Goal: Information Seeking & Learning: Learn about a topic

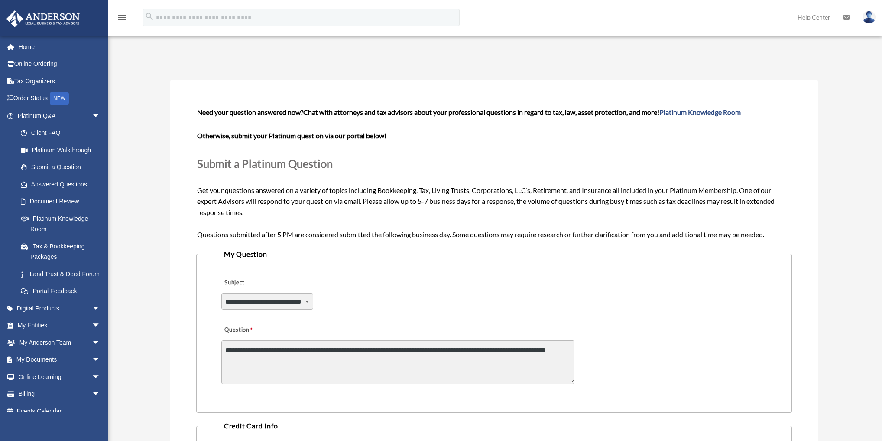
select select "******"
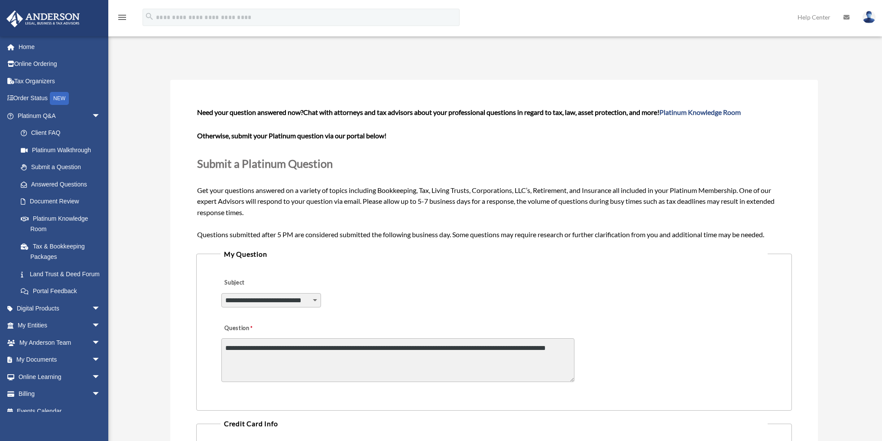
scroll to position [7, 0]
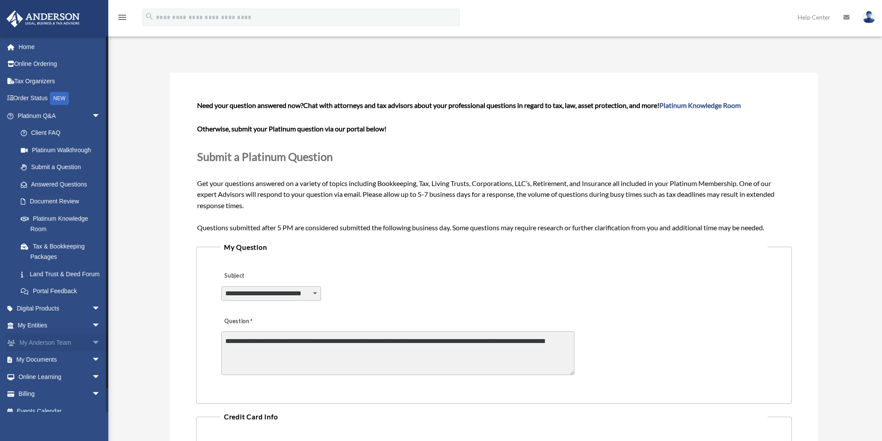
click at [42, 351] on link "My Anderson Team arrow_drop_down" at bounding box center [59, 342] width 107 height 17
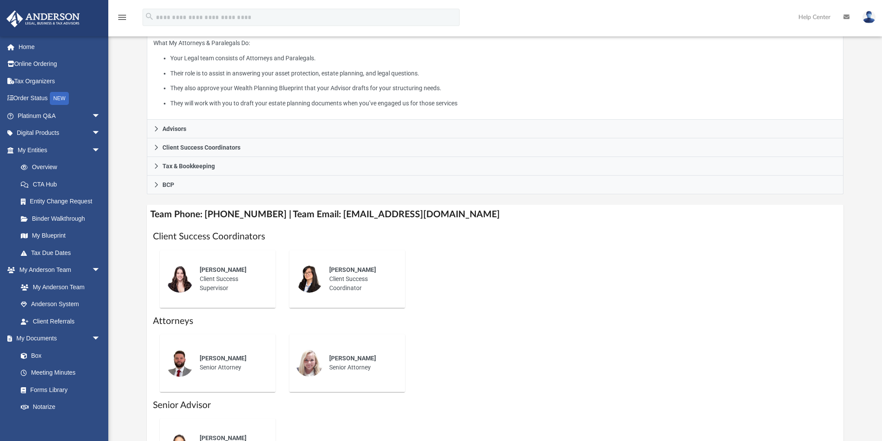
scroll to position [173, 0]
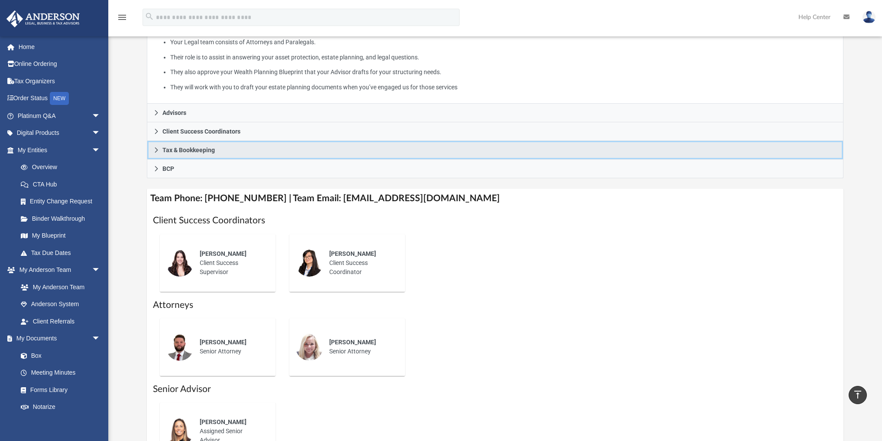
click at [187, 152] on span "Tax & Bookkeeping" at bounding box center [188, 150] width 52 height 6
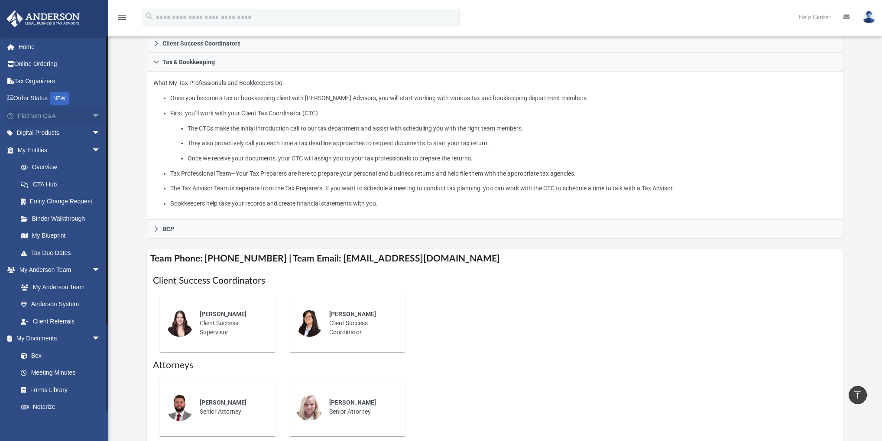
click at [94, 117] on span "arrow_drop_down" at bounding box center [100, 116] width 17 height 18
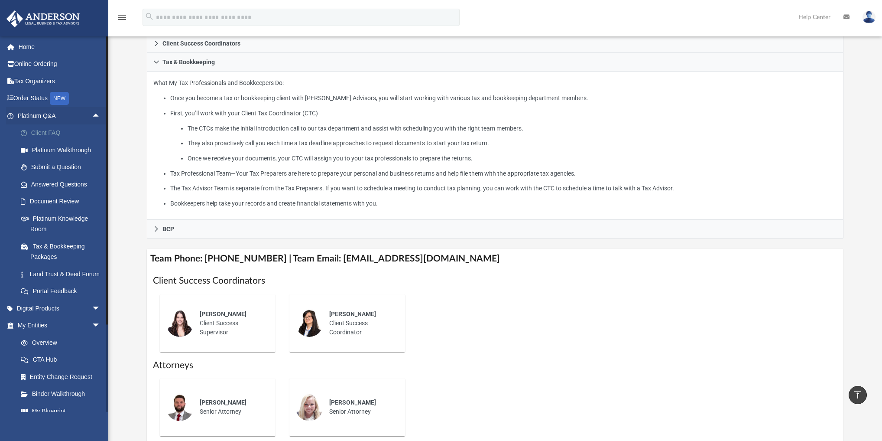
click at [55, 131] on link "Client FAQ" at bounding box center [62, 132] width 101 height 17
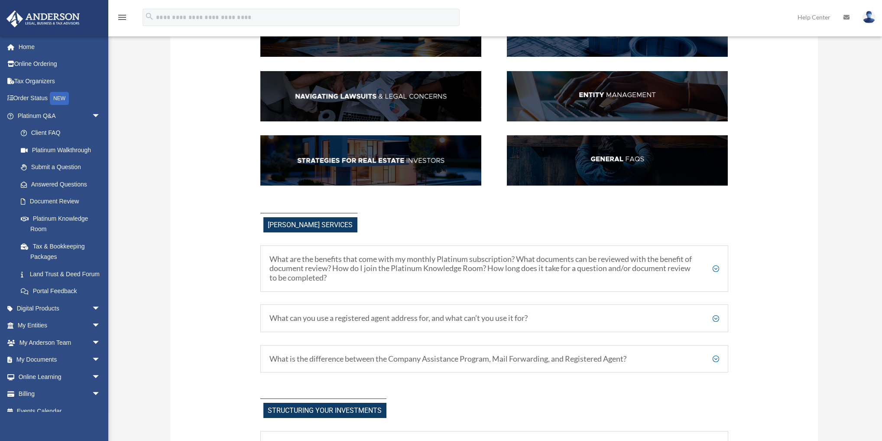
scroll to position [139, 0]
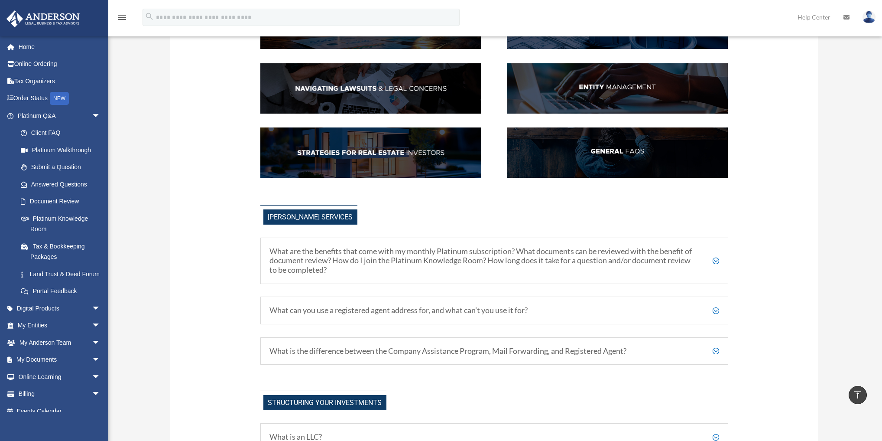
click at [307, 260] on h5 "What are the benefits that come with my monthly Platinum subscription? What doc…" at bounding box center [494, 260] width 450 height 28
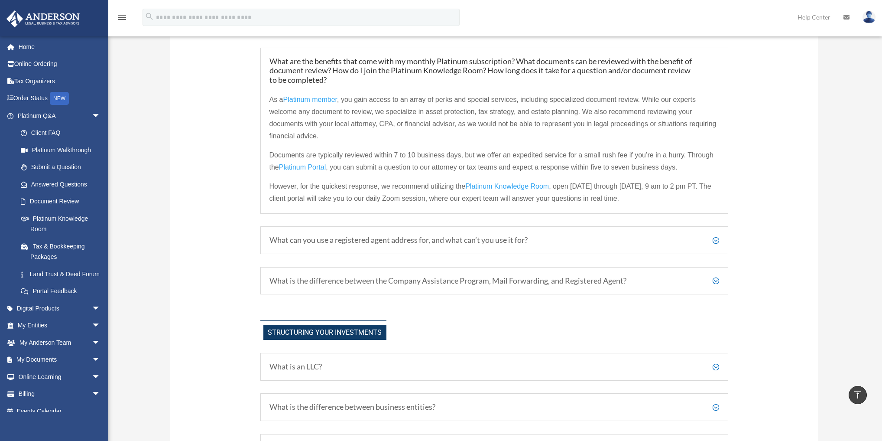
scroll to position [347, 0]
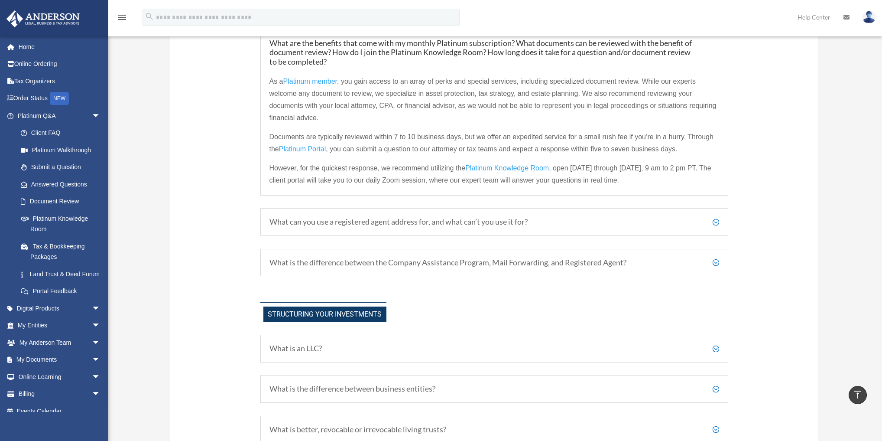
click at [397, 225] on h5 "What can you use a registered agent address for, and what can’t you use it for?" at bounding box center [494, 222] width 450 height 10
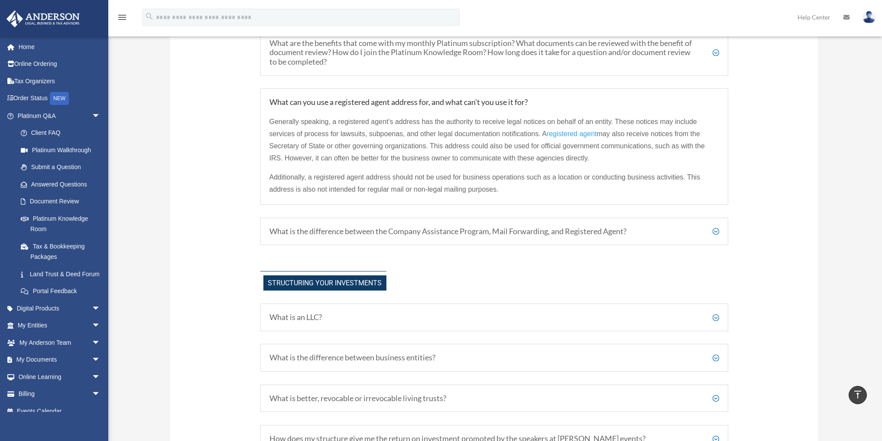
click at [373, 237] on div "What is the difference between the Company Assistance Program, Mail Forwarding,…" at bounding box center [494, 231] width 468 height 28
click at [379, 231] on h5 "What is the difference between the Company Assistance Program, Mail Forwarding,…" at bounding box center [494, 232] width 450 height 10
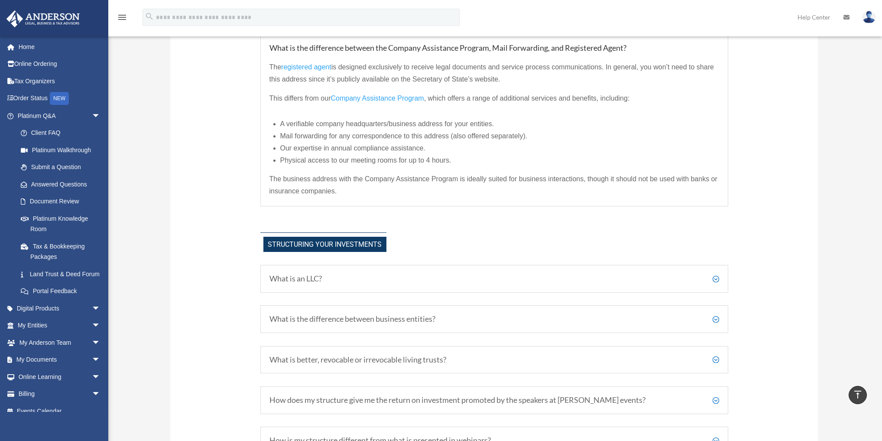
scroll to position [450, 0]
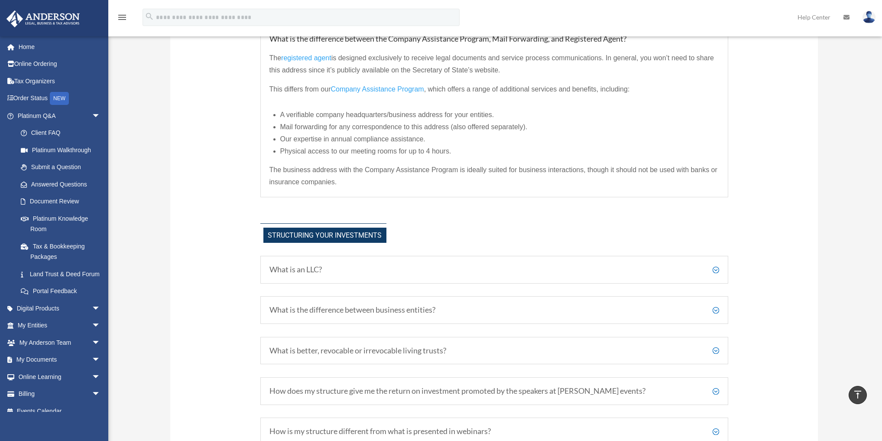
click at [314, 268] on h5 "What is an LLC?" at bounding box center [494, 270] width 450 height 10
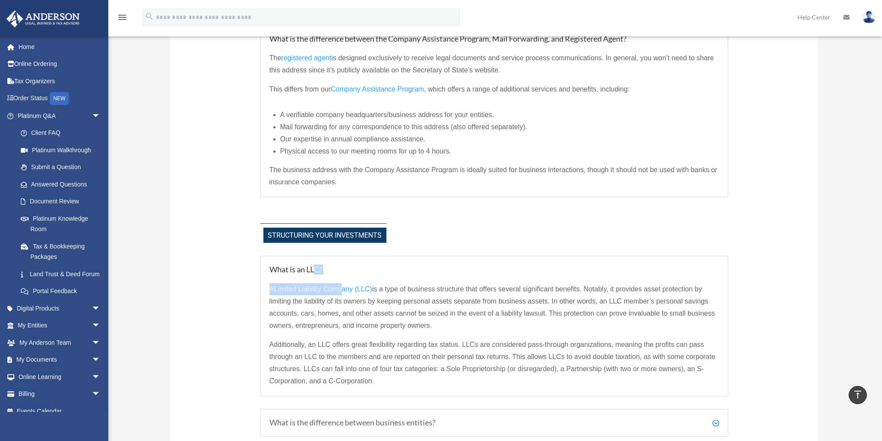
drag, startPoint x: 314, startPoint y: 268, endPoint x: 388, endPoint y: 292, distance: 77.7
click at [344, 282] on div "What is an LLC? A Limited Liability Company (LLC) is a type of business structu…" at bounding box center [494, 326] width 468 height 140
click at [468, 324] on p "A Limited Liability Company (LLC) is a type of business structure that offers s…" at bounding box center [494, 310] width 450 height 55
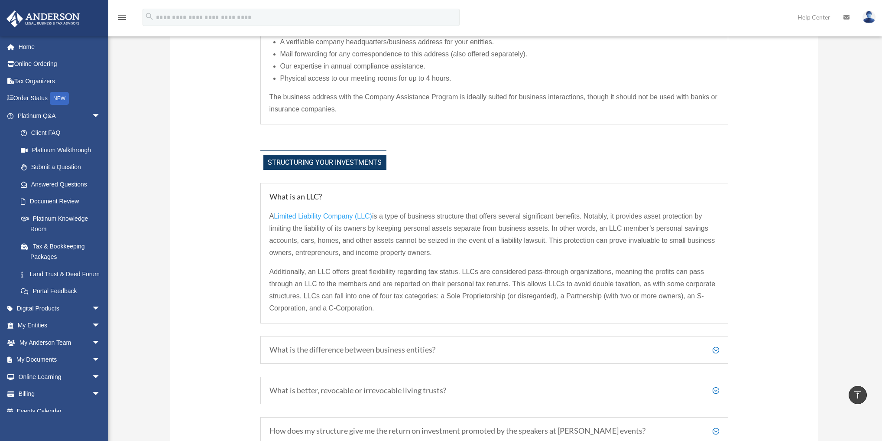
scroll to position [554, 0]
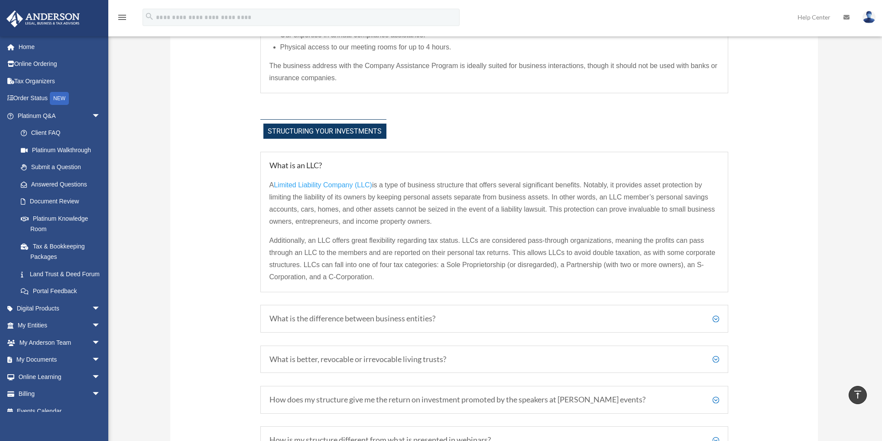
click at [395, 310] on div "What is the difference between business entities? Anderson Advisors primarily w…" at bounding box center [494, 319] width 468 height 28
click at [396, 311] on div "What is the difference between business entities? Anderson Advisors primarily w…" at bounding box center [494, 319] width 468 height 28
click at [717, 314] on h5 "What is the difference between business entities?" at bounding box center [494, 319] width 450 height 10
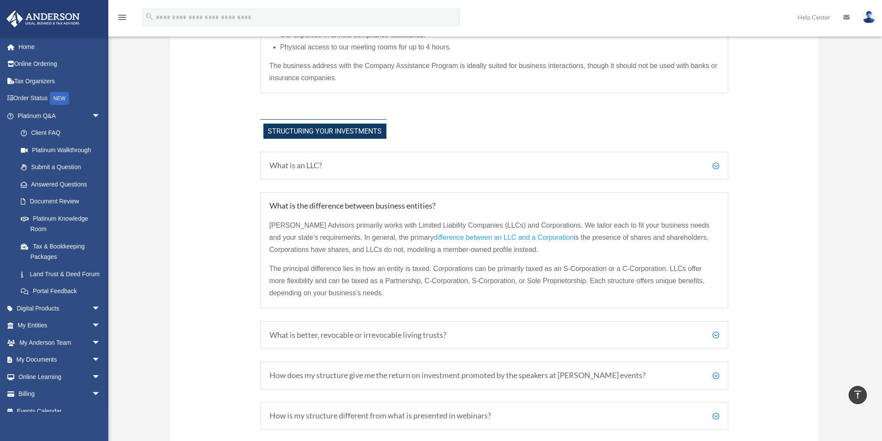
click at [348, 336] on h5 "What is better, revocable or irrevocable living trusts?" at bounding box center [494, 335] width 450 height 10
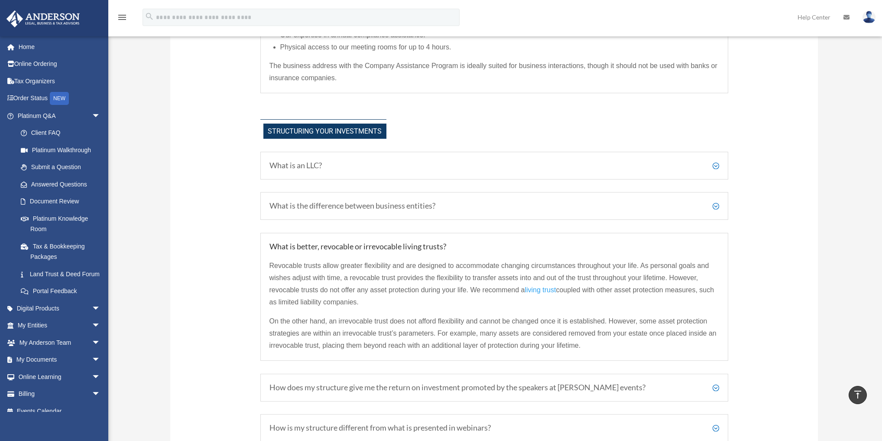
click at [434, 383] on h5 "How does my structure give me the return on investment promoted by the speakers…" at bounding box center [494, 387] width 450 height 10
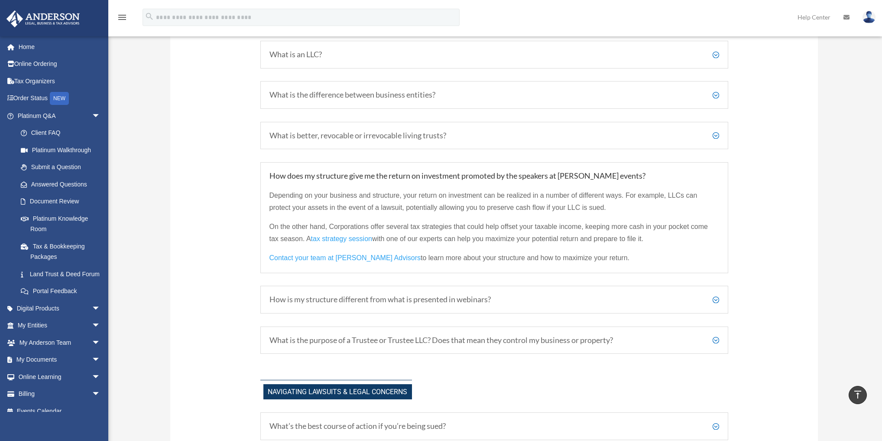
scroll to position [693, 0]
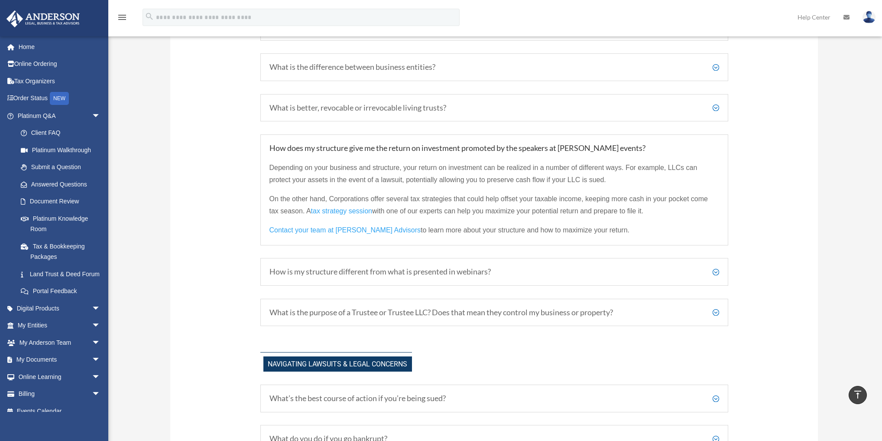
click at [357, 272] on h5 "How is my structure different from what is presented in webinars?" at bounding box center [494, 272] width 450 height 10
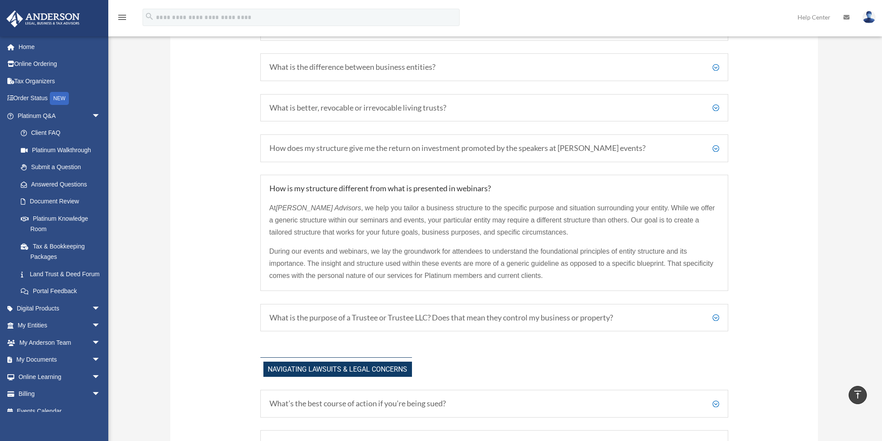
click at [405, 315] on h5 "What is the purpose of a Trustee or Trustee LLC? Does that mean they control my…" at bounding box center [494, 318] width 450 height 10
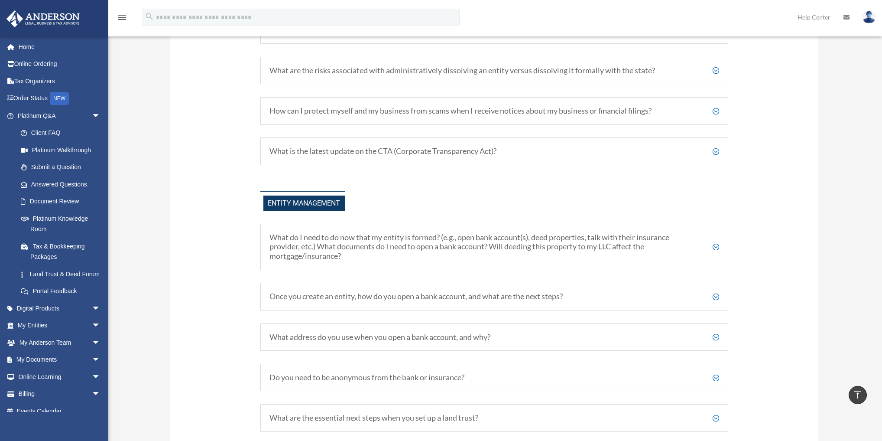
scroll to position [1109, 0]
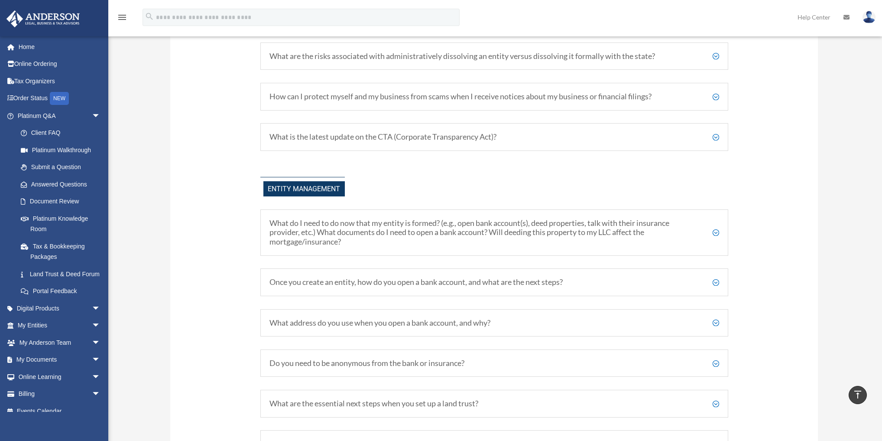
click at [324, 232] on h5 "What do I need to do now that my entity is formed? (e.g., open bank account(s),…" at bounding box center [494, 232] width 450 height 28
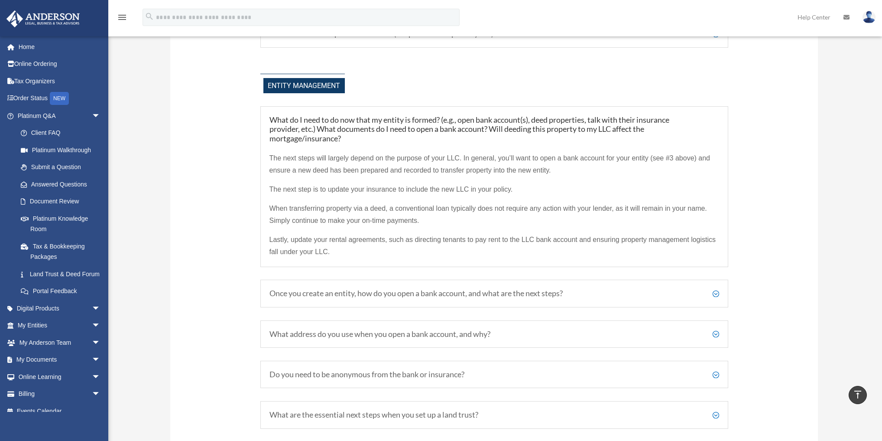
scroll to position [1213, 0]
click at [355, 291] on h5 "Once you create an entity, how do you open a bank account, and what are the nex…" at bounding box center [494, 293] width 450 height 10
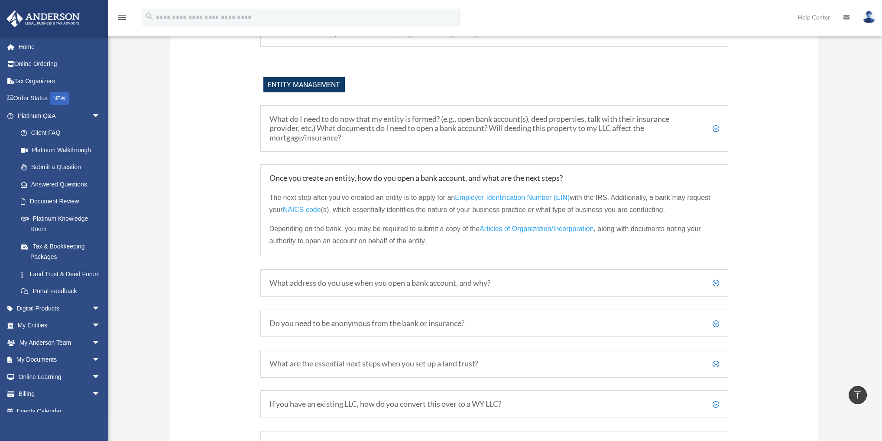
click at [352, 282] on h5 "What address do you use when you open a bank account, and why?" at bounding box center [494, 283] width 450 height 10
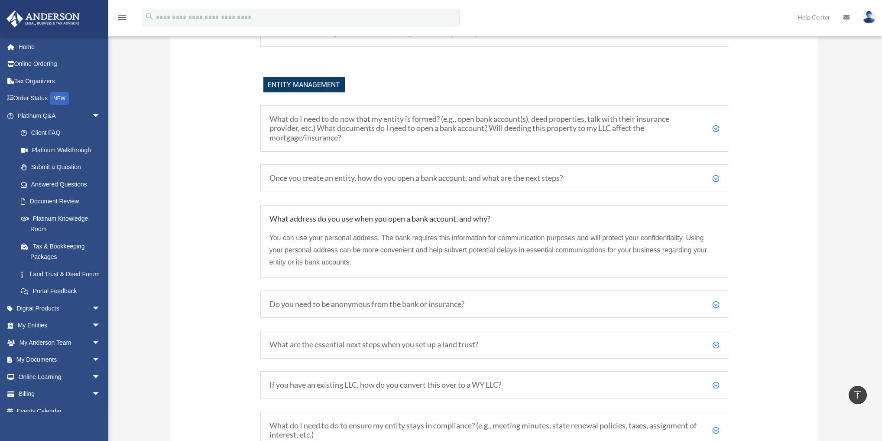
click at [359, 303] on h5 "Do you need to be anonymous from the bank or insurance?" at bounding box center [494, 304] width 450 height 10
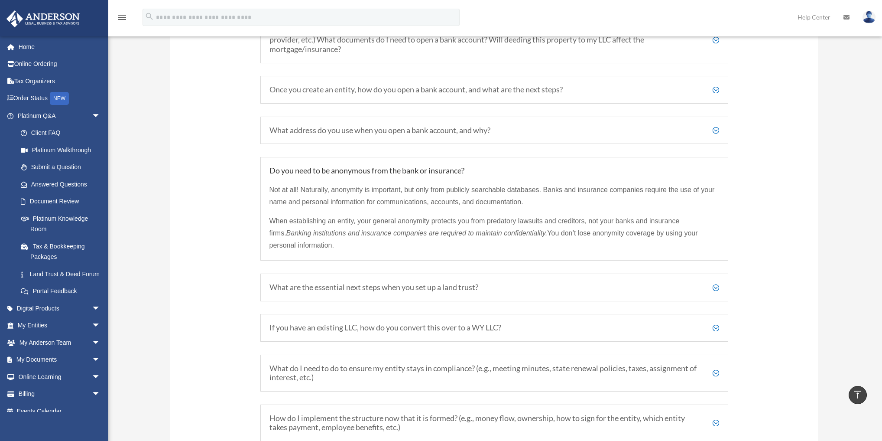
scroll to position [1317, 0]
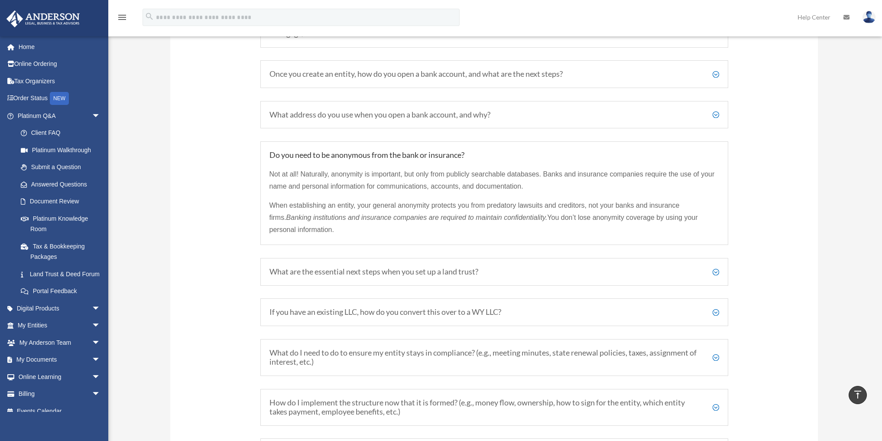
click at [364, 270] on h5 "What are the essential next steps when you set up a land trust?" at bounding box center [494, 272] width 450 height 10
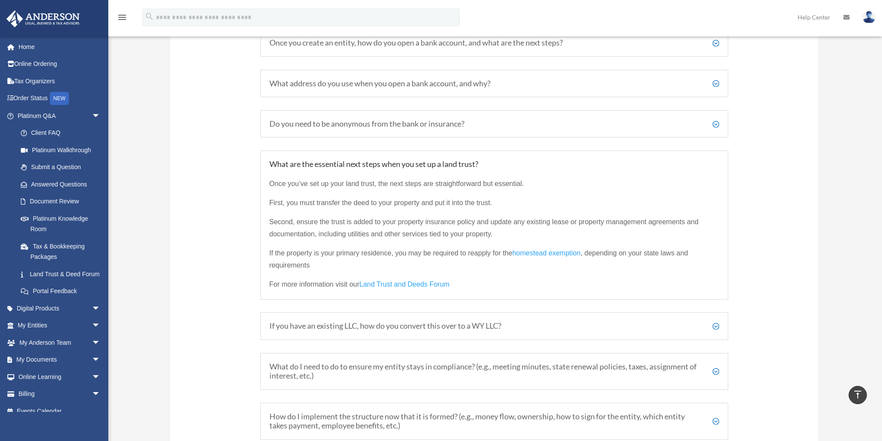
scroll to position [1421, 0]
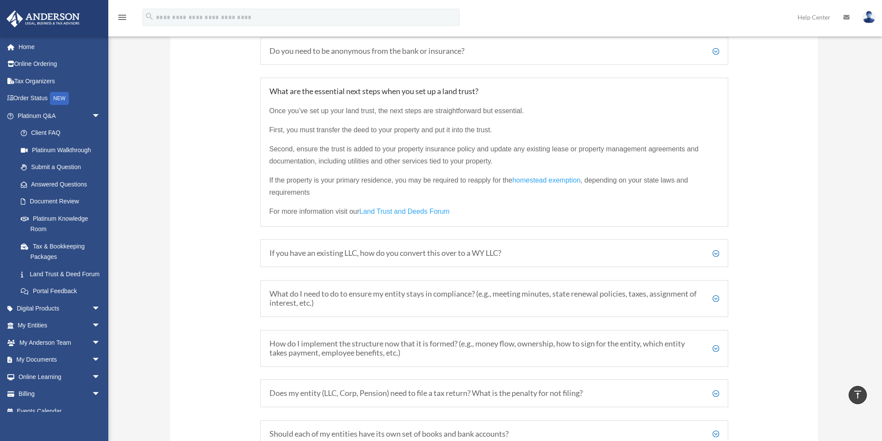
click at [385, 251] on h5 "If you have an existing LLC, how do you convert this over to a WY LLC?" at bounding box center [494, 253] width 450 height 10
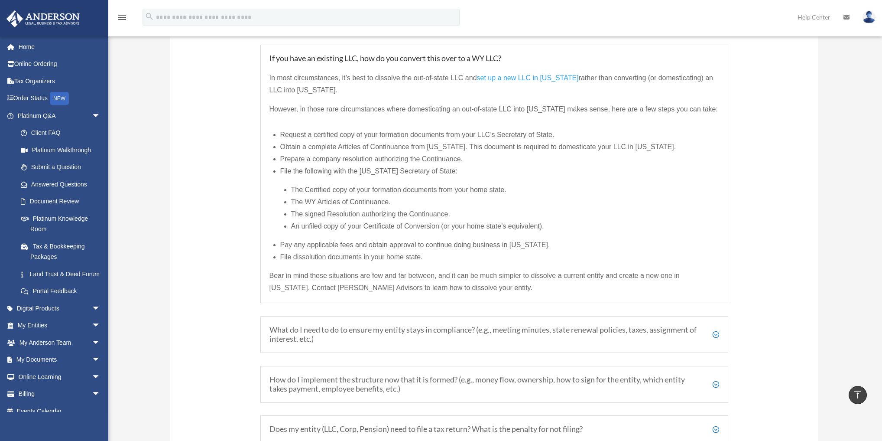
scroll to position [1559, 0]
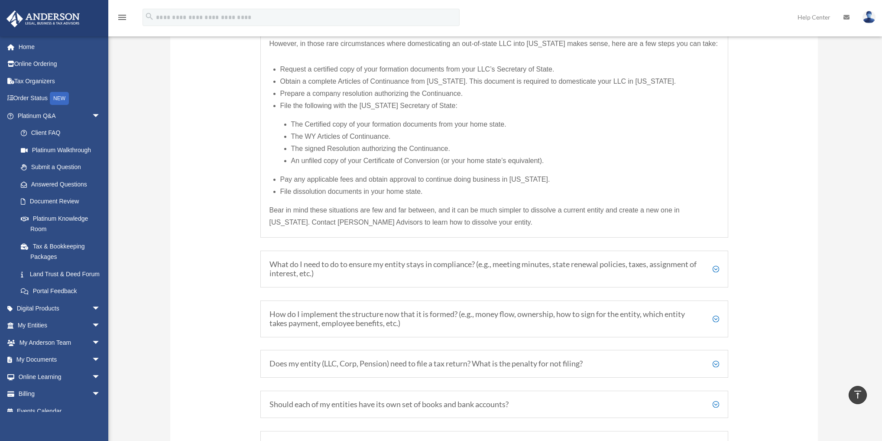
click at [390, 264] on h5 "What do I need to do to ensure my entity stays in compliance? (e.g., meeting mi…" at bounding box center [494, 268] width 450 height 19
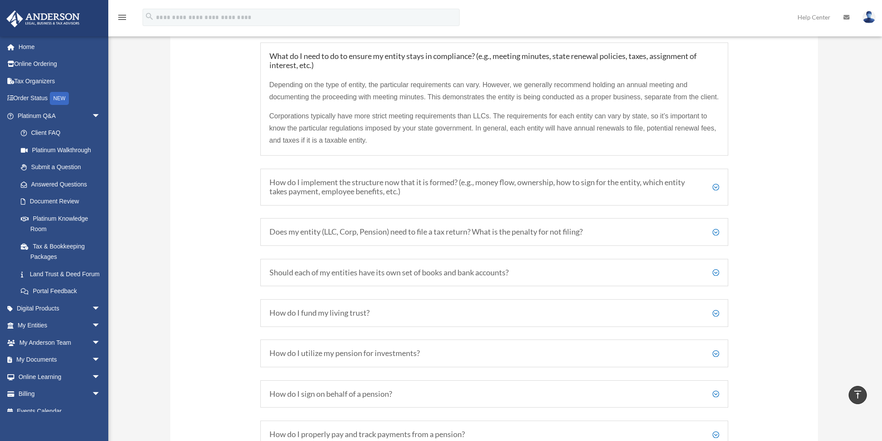
scroll to position [1525, 0]
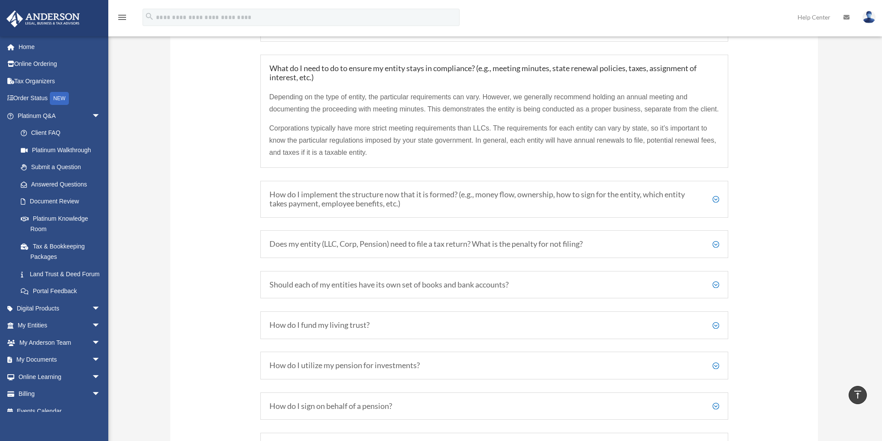
click at [375, 327] on h5 "How do I fund my living trust?" at bounding box center [494, 325] width 450 height 10
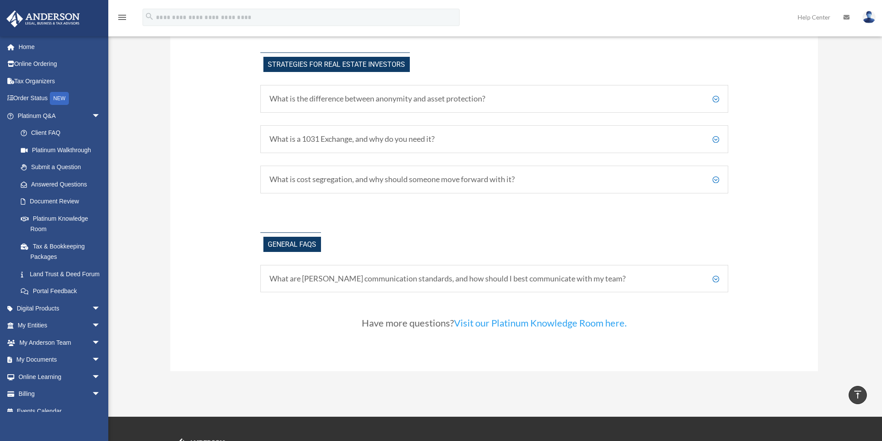
scroll to position [2010, 0]
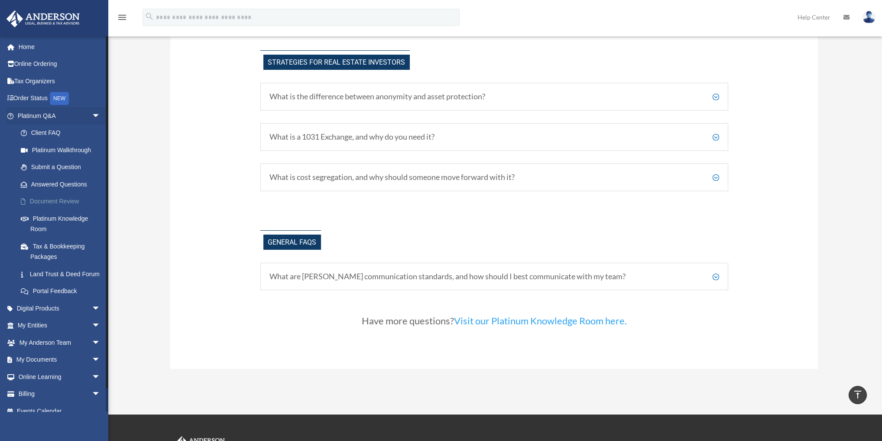
click at [54, 200] on link "Document Review" at bounding box center [62, 201] width 101 height 17
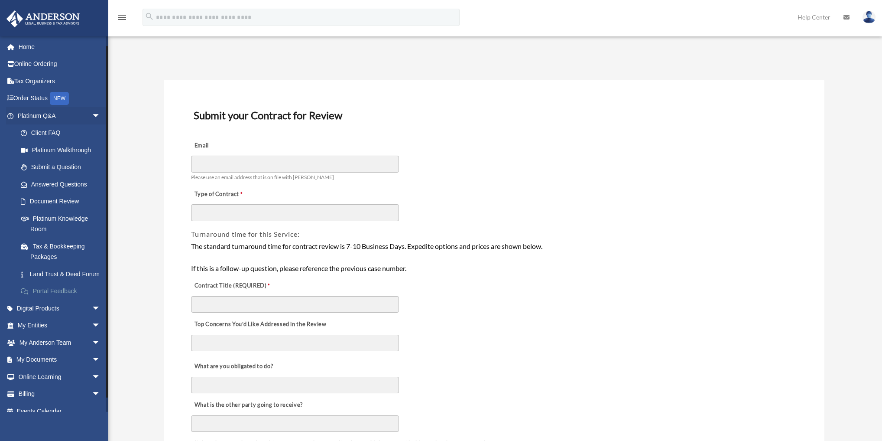
scroll to position [20, 0]
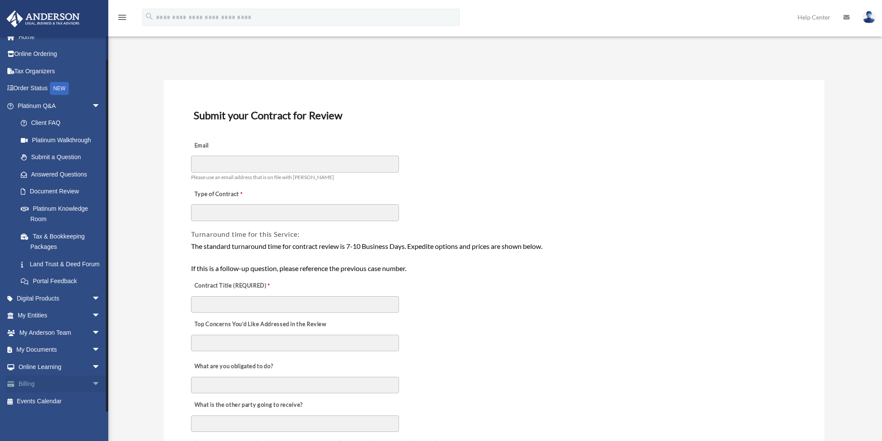
click at [30, 386] on link "Billing arrow_drop_down" at bounding box center [59, 383] width 107 height 17
click at [96, 381] on span "arrow_drop_down" at bounding box center [100, 384] width 17 height 18
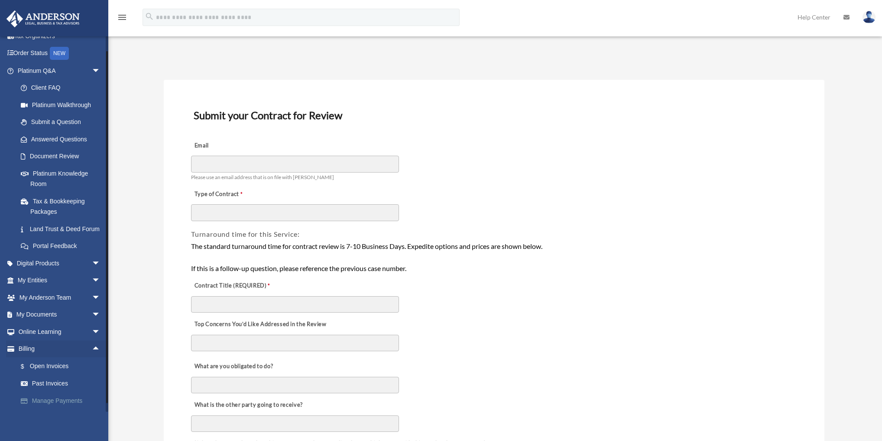
scroll to position [71, 0]
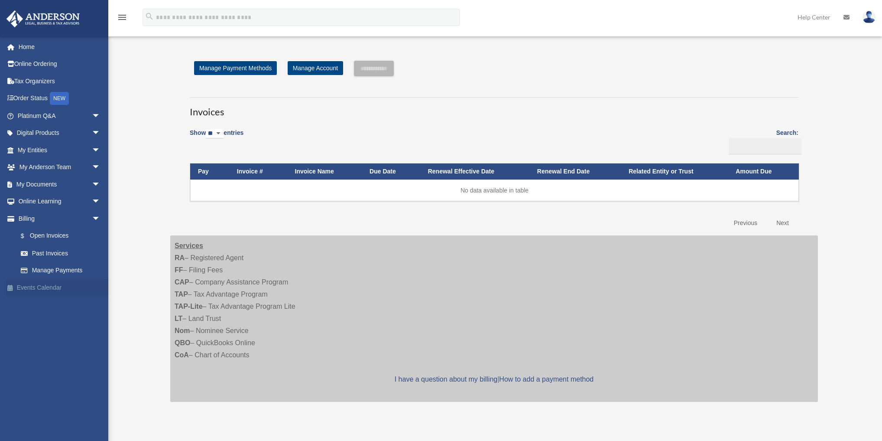
click at [39, 287] on link "Events Calendar" at bounding box center [59, 287] width 107 height 17
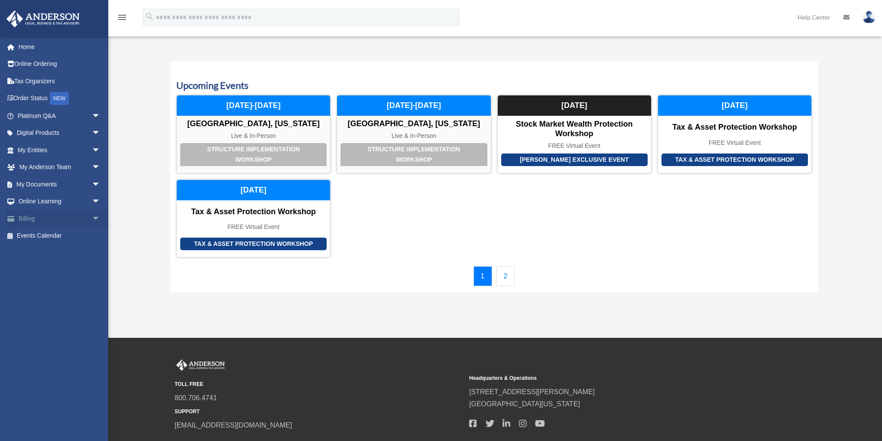
click at [92, 223] on span "arrow_drop_down" at bounding box center [100, 219] width 17 height 18
click at [92, 184] on span "arrow_drop_down" at bounding box center [100, 184] width 17 height 18
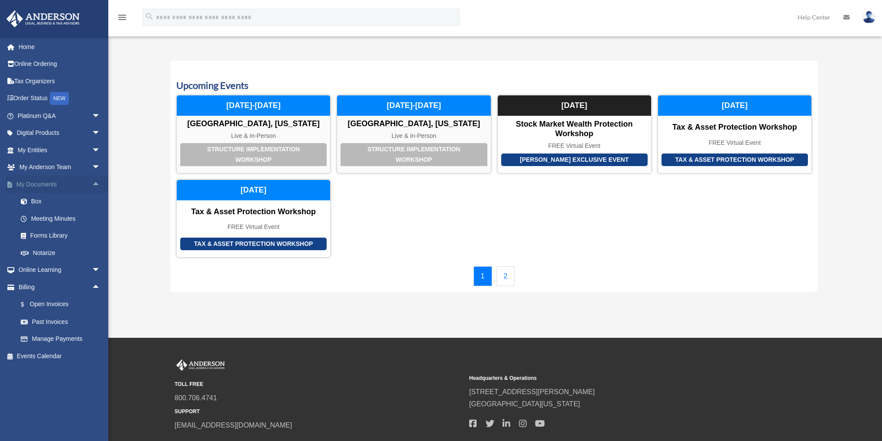
click at [92, 184] on span "arrow_drop_up" at bounding box center [100, 184] width 17 height 18
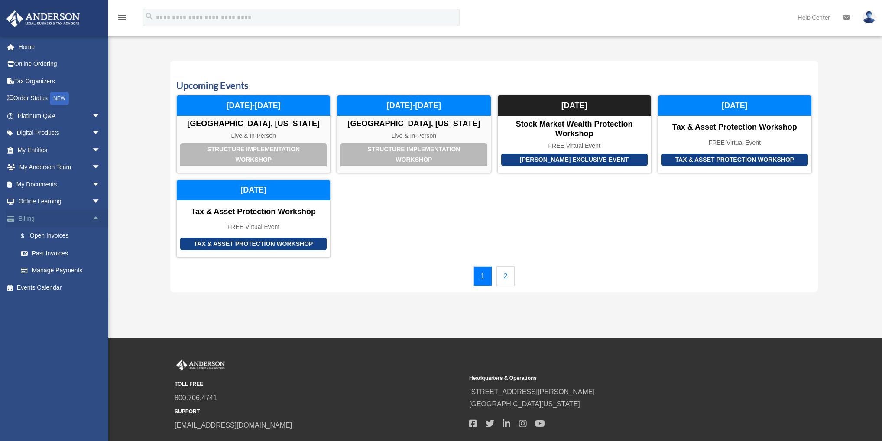
click at [94, 220] on span "arrow_drop_up" at bounding box center [100, 219] width 17 height 18
click at [94, 149] on span "arrow_drop_down" at bounding box center [100, 150] width 17 height 18
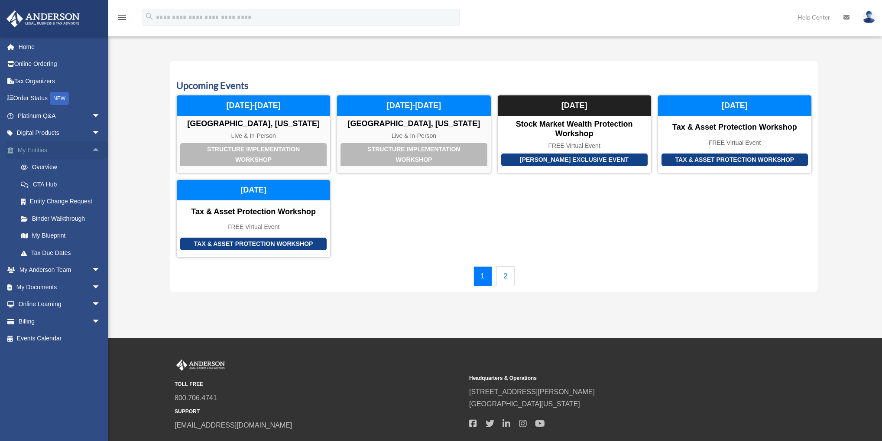
click at [94, 149] on span "arrow_drop_up" at bounding box center [100, 150] width 17 height 18
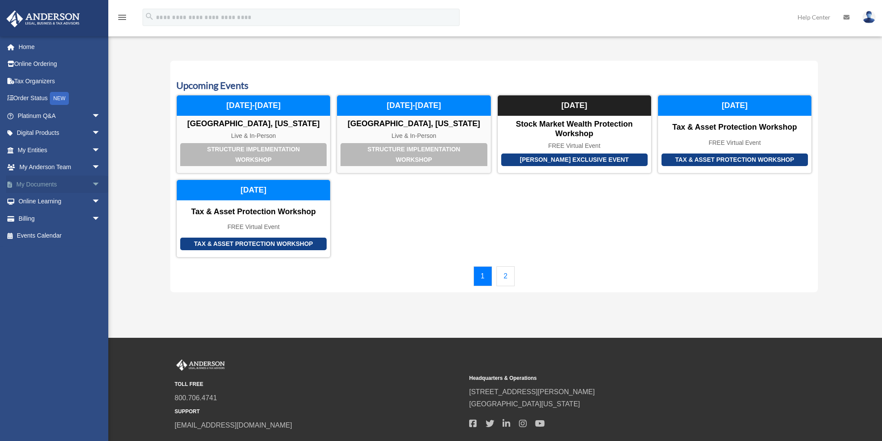
click at [92, 186] on span "arrow_drop_down" at bounding box center [100, 184] width 17 height 18
click at [58, 234] on link "Forms Library" at bounding box center [62, 235] width 101 height 17
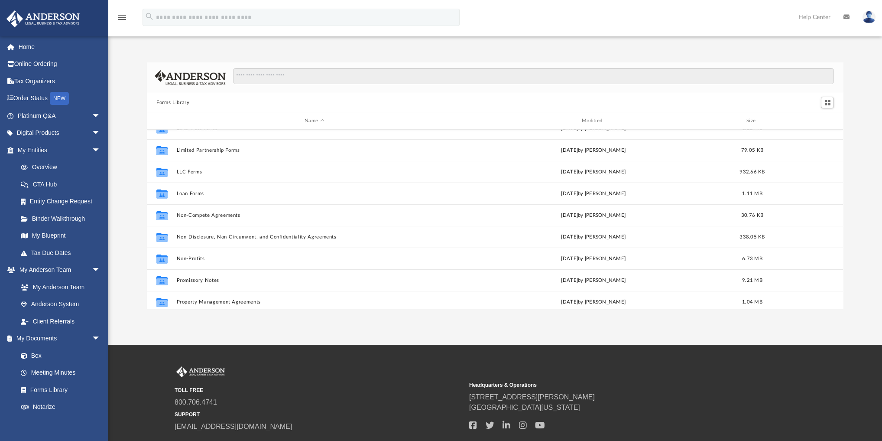
scroll to position [381, 0]
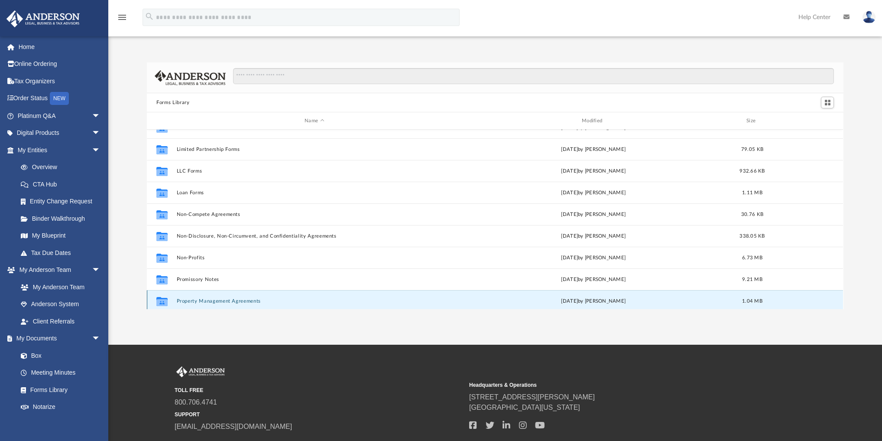
click at [215, 300] on div "Collaborated Folder Intellectual Property Forms and Agreements [DATE] by [PERSO…" at bounding box center [495, 219] width 696 height 179
click at [216, 298] on button "Property Management Agreements" at bounding box center [314, 298] width 275 height 6
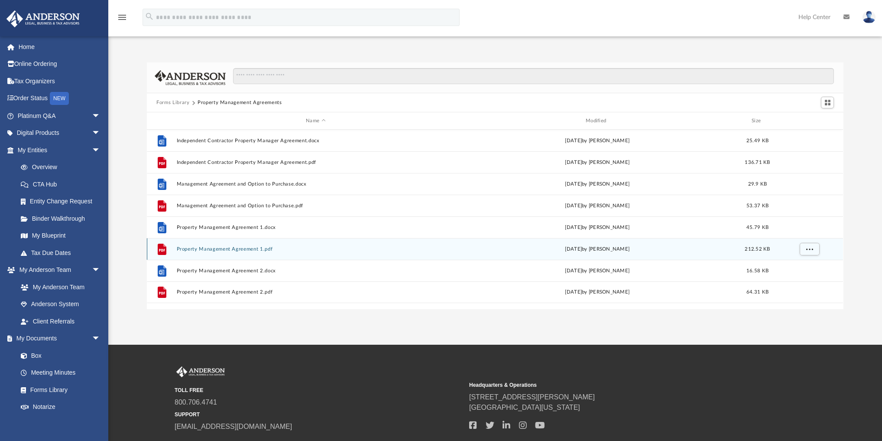
click at [227, 246] on button "Property Management Agreement 1.pdf" at bounding box center [316, 249] width 278 height 6
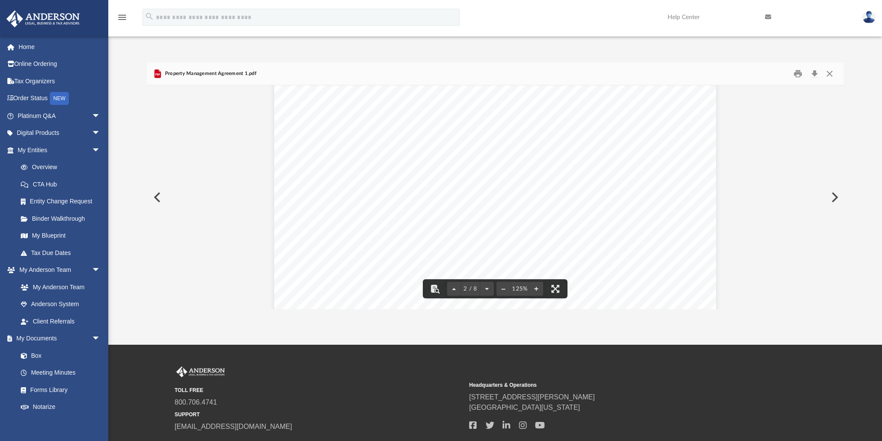
scroll to position [574, 0]
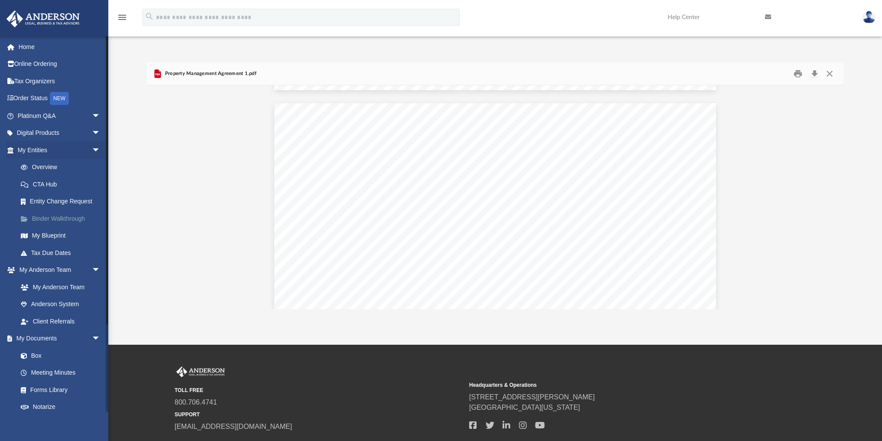
click at [62, 215] on link "Binder Walkthrough" at bounding box center [62, 218] width 101 height 17
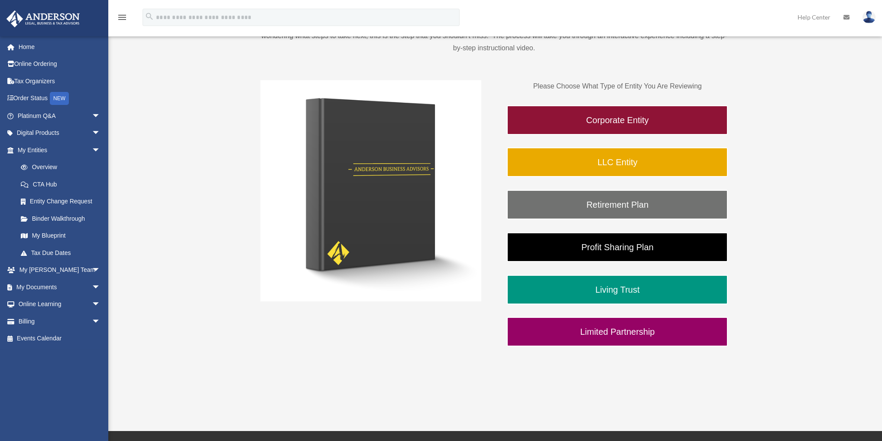
scroll to position [208, 0]
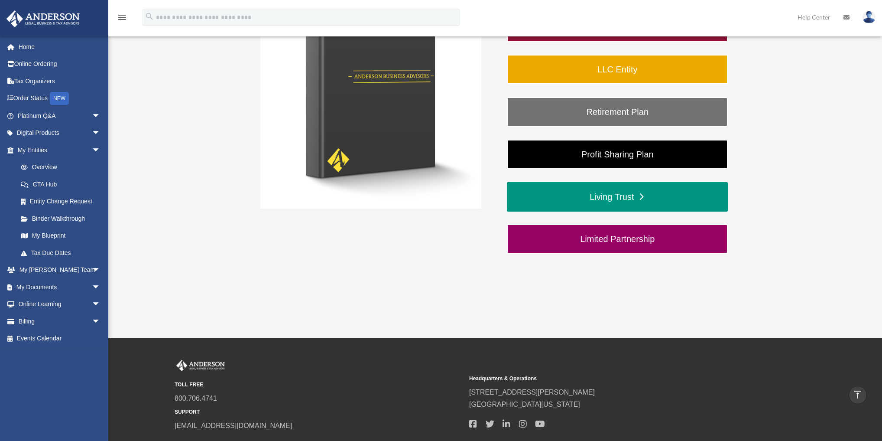
click at [597, 199] on link "Living Trust" at bounding box center [617, 196] width 221 height 29
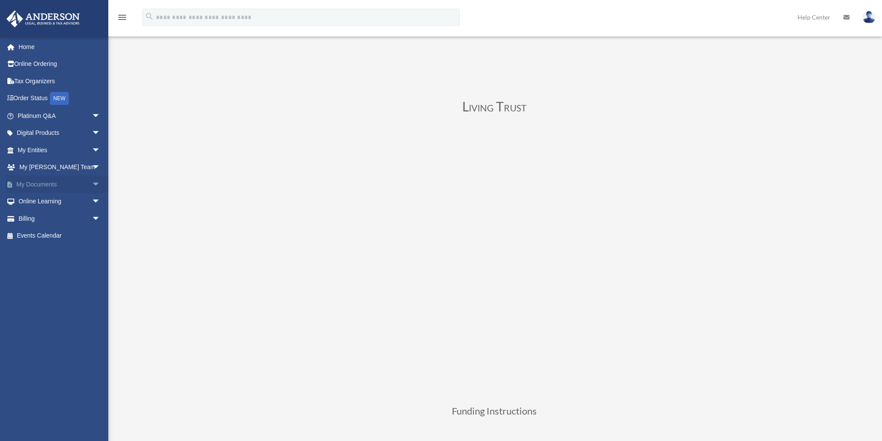
click at [93, 181] on span "arrow_drop_down" at bounding box center [100, 184] width 17 height 18
click at [39, 203] on link "Box" at bounding box center [62, 201] width 101 height 17
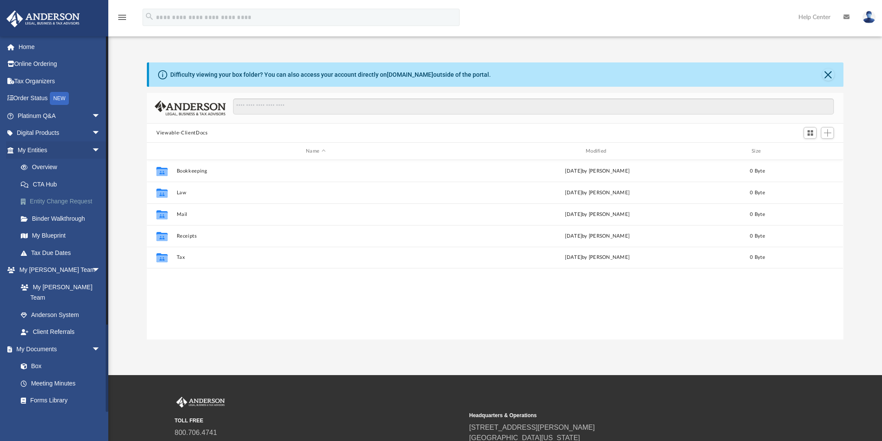
scroll to position [191, 691]
click at [63, 375] on link "Meeting Minutes" at bounding box center [62, 382] width 101 height 17
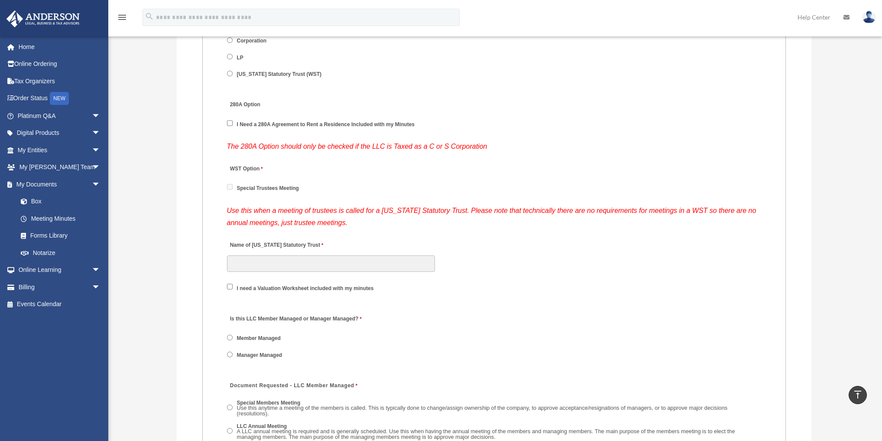
scroll to position [1248, 0]
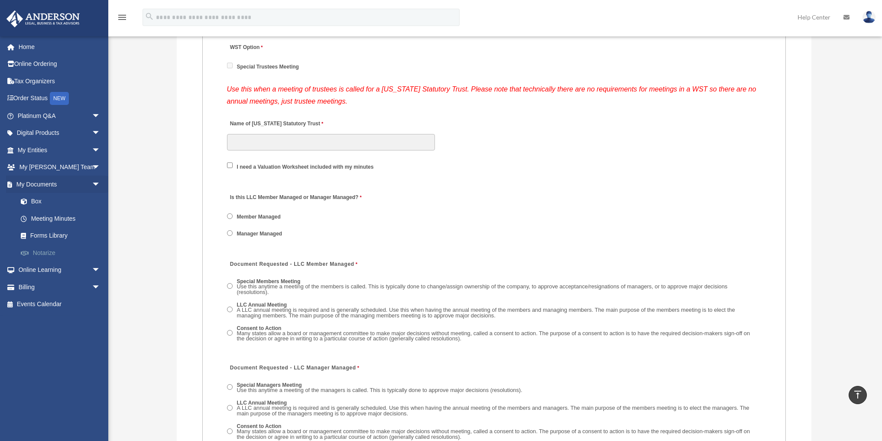
click at [47, 251] on link "Notarize" at bounding box center [62, 252] width 101 height 17
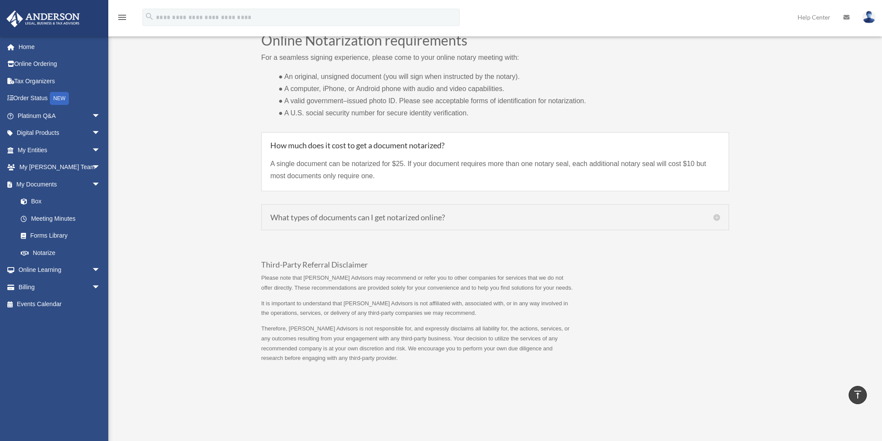
scroll to position [728, 0]
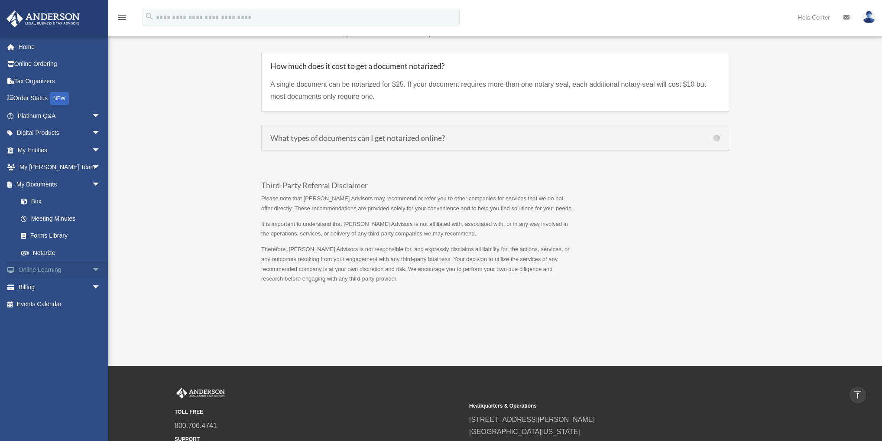
click at [93, 272] on span "arrow_drop_down" at bounding box center [100, 270] width 17 height 18
click at [64, 287] on link "Courses" at bounding box center [62, 286] width 101 height 17
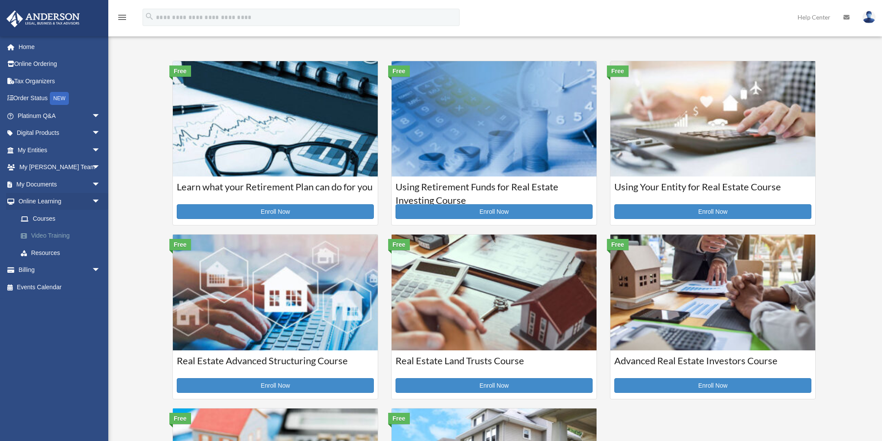
click at [54, 233] on link "Video Training" at bounding box center [62, 235] width 101 height 17
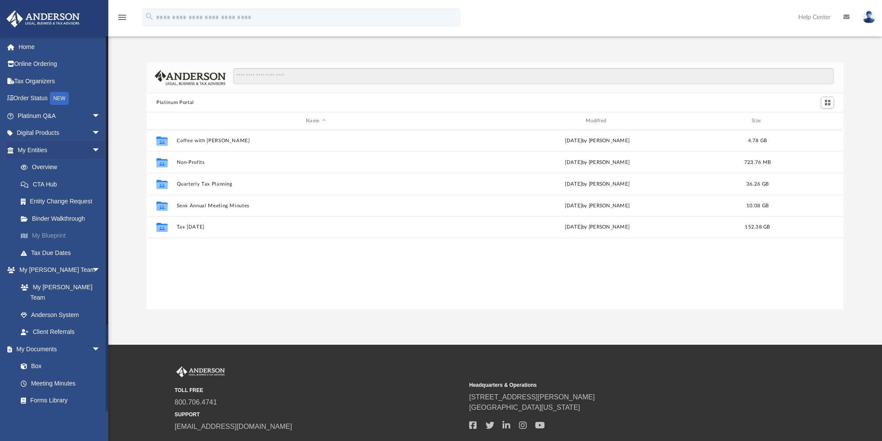
scroll to position [191, 691]
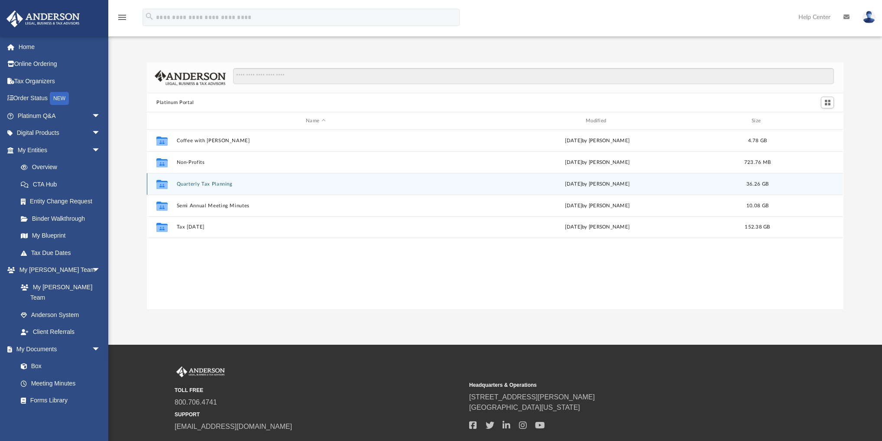
click at [238, 181] on button "Quarterly Tax Planning" at bounding box center [316, 184] width 278 height 6
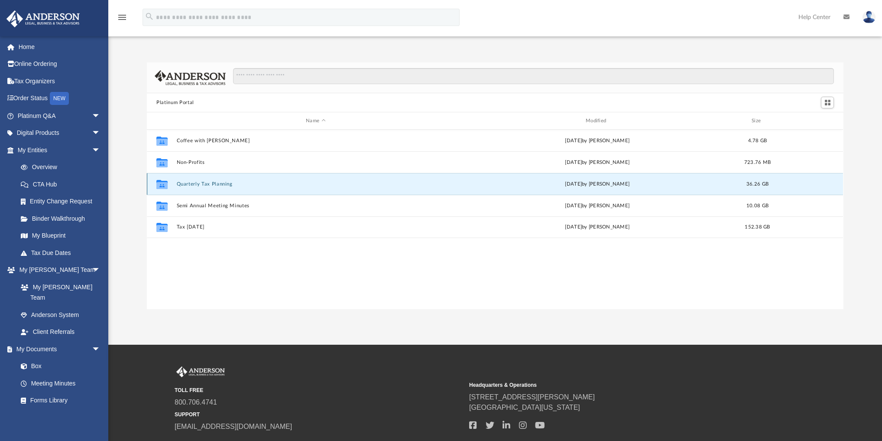
click at [239, 181] on button "Quarterly Tax Planning" at bounding box center [316, 184] width 278 height 6
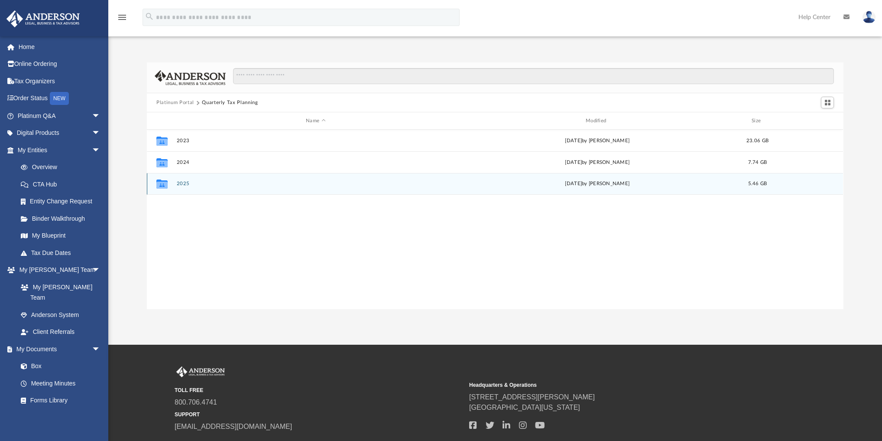
click at [190, 191] on div "Collaborated Folder 2025 [DATE] by [PERSON_NAME] 5.46 GB" at bounding box center [495, 184] width 696 height 22
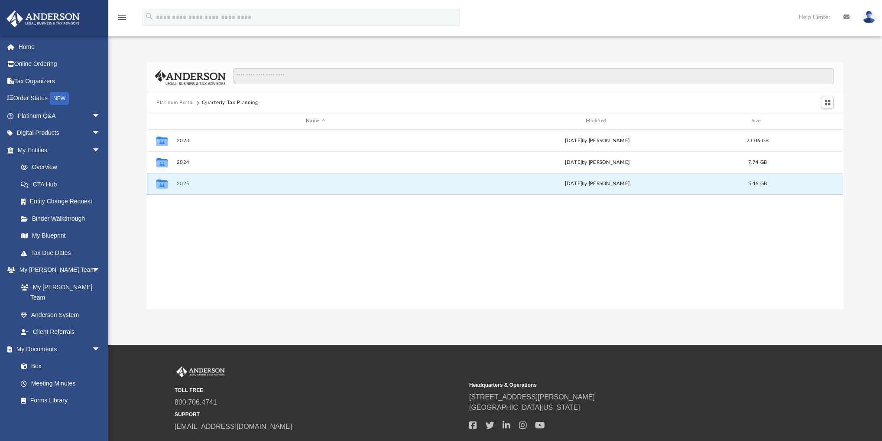
click at [191, 181] on button "2025" at bounding box center [316, 184] width 278 height 6
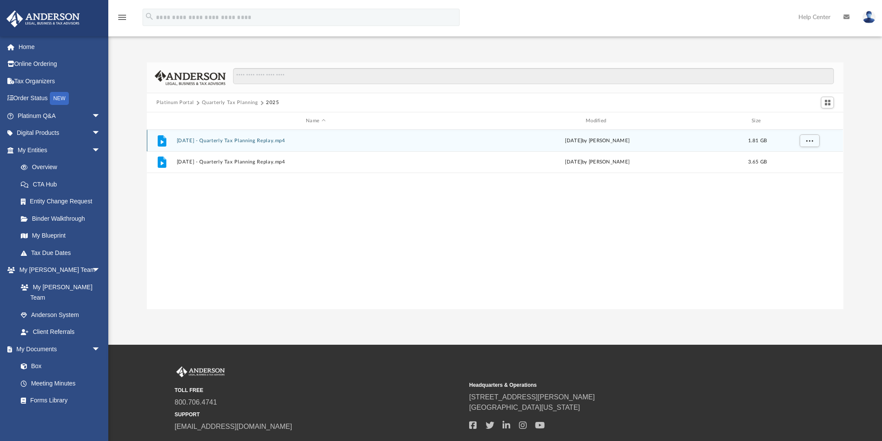
click at [236, 139] on button "[DATE] - Quarterly Tax Planning Replay.mp4" at bounding box center [316, 141] width 278 height 6
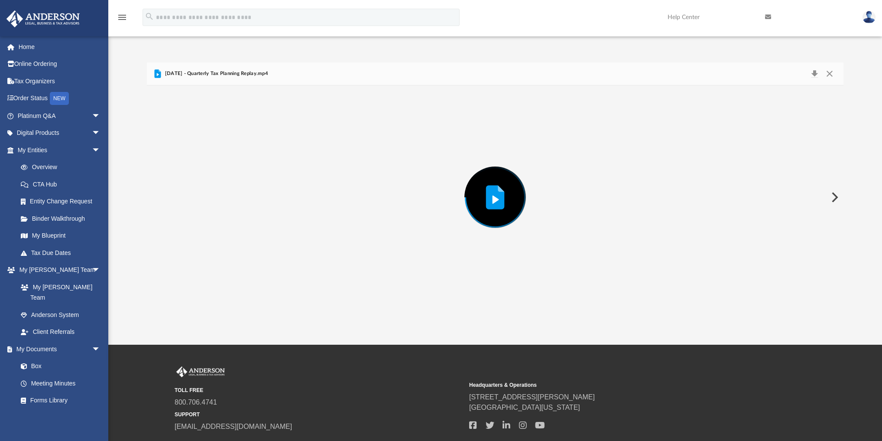
click at [236, 139] on div "Preview" at bounding box center [495, 197] width 696 height 224
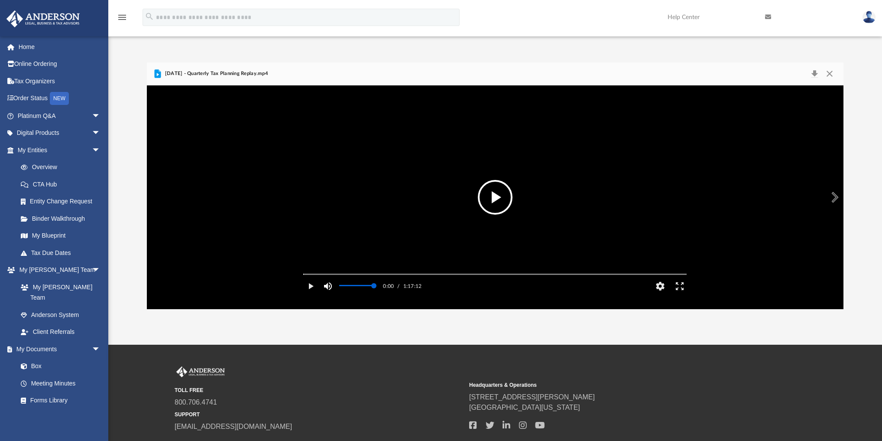
click at [326, 295] on button "Mute" at bounding box center [328, 285] width 16 height 17
click at [331, 277] on div "Media Slider" at bounding box center [494, 273] width 397 height 7
click at [331, 275] on div "Media Slider" at bounding box center [494, 273] width 383 height 1
click at [319, 275] on div "Media Slider" at bounding box center [494, 273] width 383 height 1
click at [340, 275] on div "Media Slider" at bounding box center [494, 273] width 383 height 1
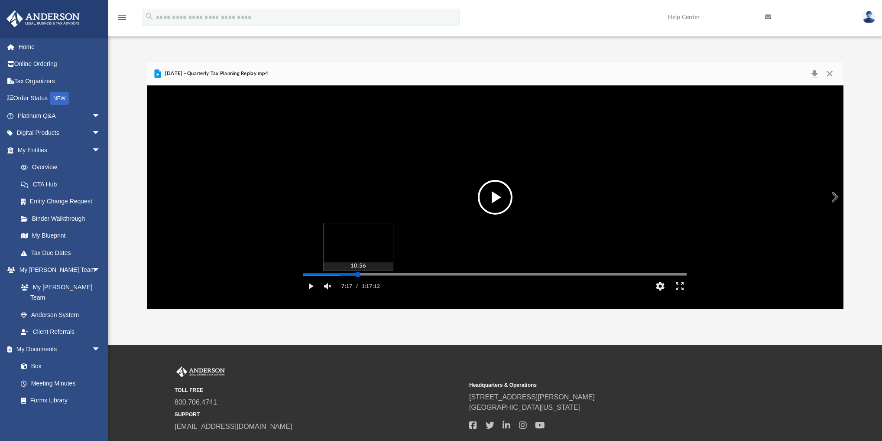
click at [358, 275] on div "Media Slider" at bounding box center [494, 273] width 383 height 1
click at [373, 275] on div "Media Slider" at bounding box center [494, 273] width 383 height 1
click at [384, 275] on div "Media Slider" at bounding box center [494, 273] width 383 height 1
click at [403, 275] on div "Media Slider" at bounding box center [494, 273] width 383 height 1
click at [389, 275] on div "Media Slider" at bounding box center [494, 273] width 383 height 1
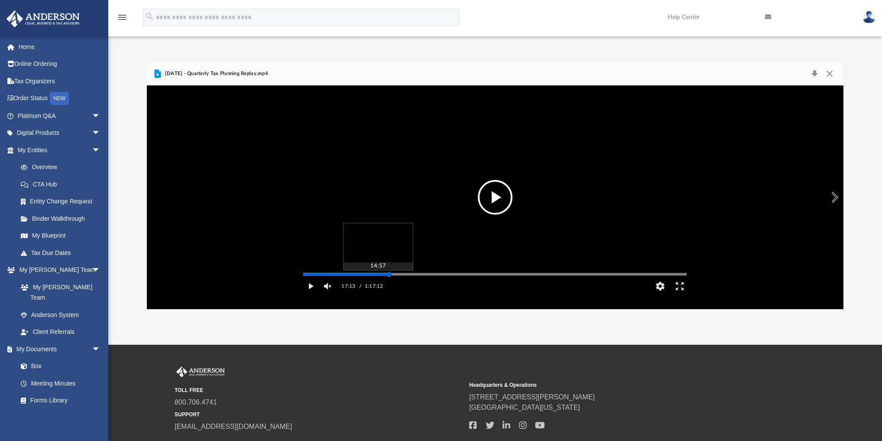
click at [378, 275] on div "Media Slider" at bounding box center [494, 273] width 383 height 1
click at [369, 275] on div "Media Slider" at bounding box center [494, 273] width 383 height 1
click at [361, 275] on div "Media Slider" at bounding box center [494, 273] width 383 height 1
click at [352, 275] on div "Media Slider" at bounding box center [494, 273] width 383 height 1
click at [361, 275] on div "Media Slider" at bounding box center [494, 273] width 383 height 1
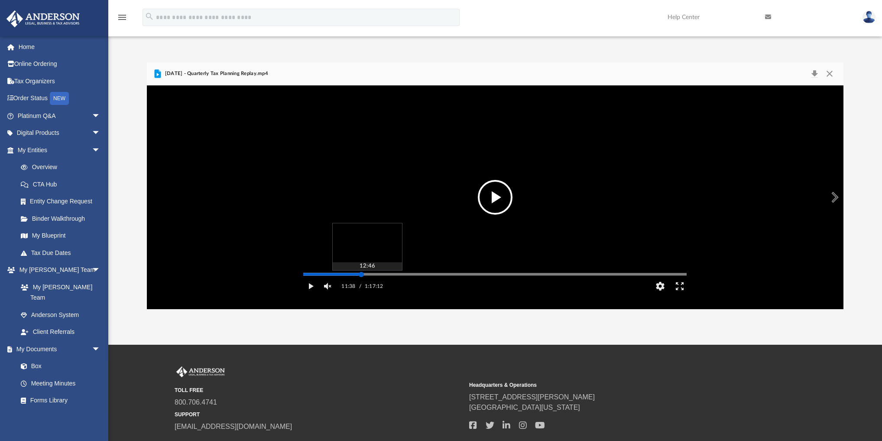
click at [367, 275] on div "Media Slider" at bounding box center [494, 273] width 383 height 1
click at [374, 275] on div "Media Slider" at bounding box center [494, 273] width 383 height 1
click at [386, 275] on div "Media Slider" at bounding box center [494, 273] width 383 height 1
click at [381, 275] on div "Media Slider" at bounding box center [494, 273] width 383 height 1
click at [372, 275] on div "Media Slider" at bounding box center [494, 273] width 383 height 1
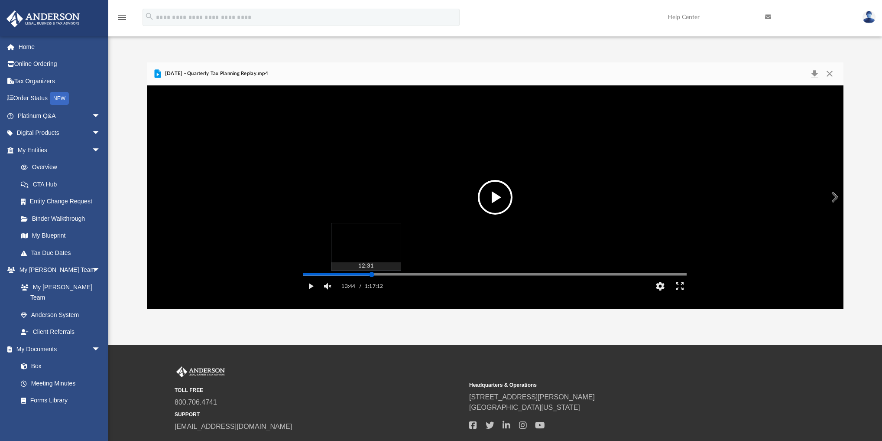
click at [366, 275] on div "Media Slider" at bounding box center [494, 273] width 383 height 1
click at [394, 275] on div "Media Slider" at bounding box center [494, 273] width 383 height 1
click at [405, 277] on div "Media Slider" at bounding box center [494, 273] width 397 height 7
click at [405, 275] on div "Media Slider" at bounding box center [494, 273] width 383 height 1
click at [416, 275] on div "Media Slider" at bounding box center [494, 273] width 383 height 1
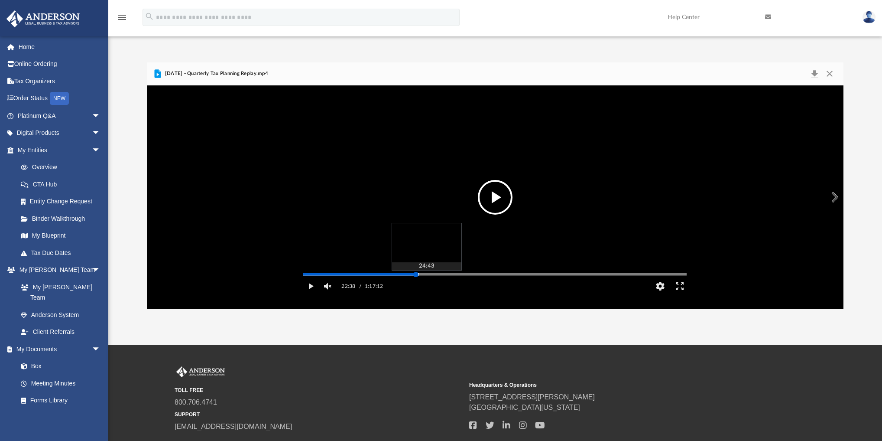
click at [426, 275] on div "Media Slider" at bounding box center [494, 273] width 383 height 1
click at [435, 275] on div "Media Slider" at bounding box center [494, 273] width 383 height 1
click at [445, 275] on div "Media Slider" at bounding box center [494, 273] width 383 height 1
click at [459, 275] on div "Media Slider" at bounding box center [494, 273] width 383 height 1
click at [470, 275] on div "Media Slider" at bounding box center [494, 273] width 383 height 1
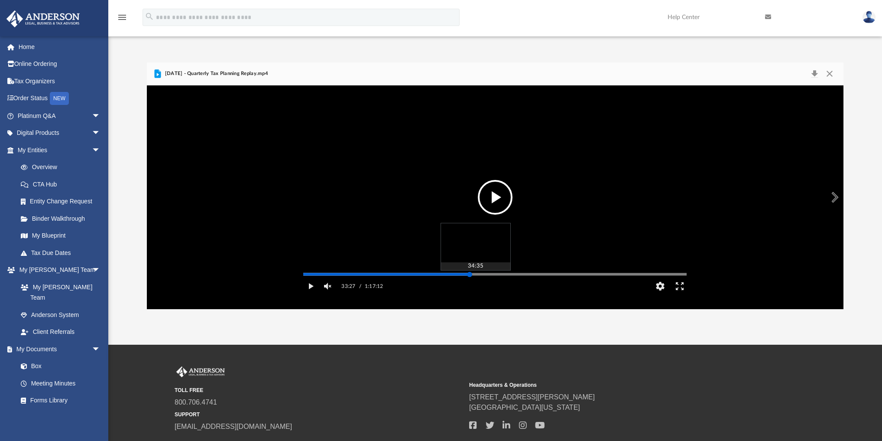
click at [484, 277] on div "Media Slider" at bounding box center [494, 273] width 397 height 7
click at [489, 277] on div "Media Slider" at bounding box center [494, 273] width 397 height 7
click at [483, 275] on div "Media Slider" at bounding box center [494, 273] width 383 height 1
click at [497, 275] on div "Media Slider" at bounding box center [494, 273] width 383 height 1
click at [510, 275] on div "Media Slider" at bounding box center [494, 273] width 383 height 1
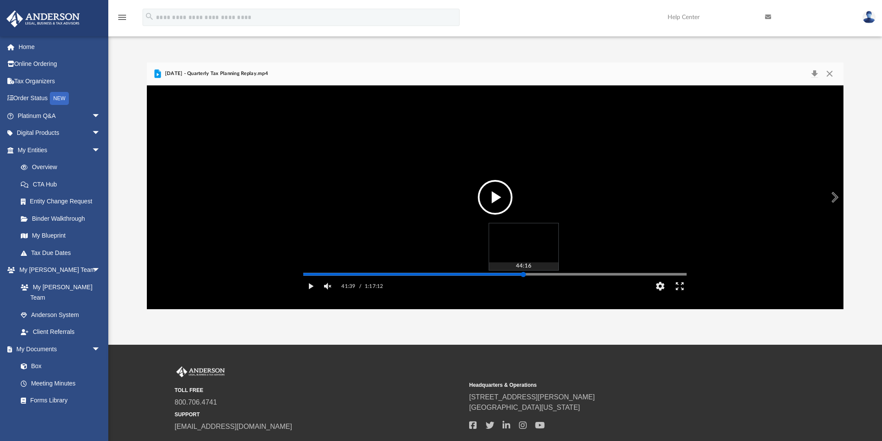
click at [523, 275] on div "Media Slider" at bounding box center [494, 273] width 383 height 1
click at [533, 275] on div "Media Slider" at bounding box center [494, 273] width 383 height 1
click at [549, 275] on div "Media Slider" at bounding box center [494, 273] width 383 height 1
click at [562, 275] on div "Media Slider" at bounding box center [494, 273] width 383 height 1
click at [574, 275] on div "Media Slider" at bounding box center [494, 273] width 383 height 1
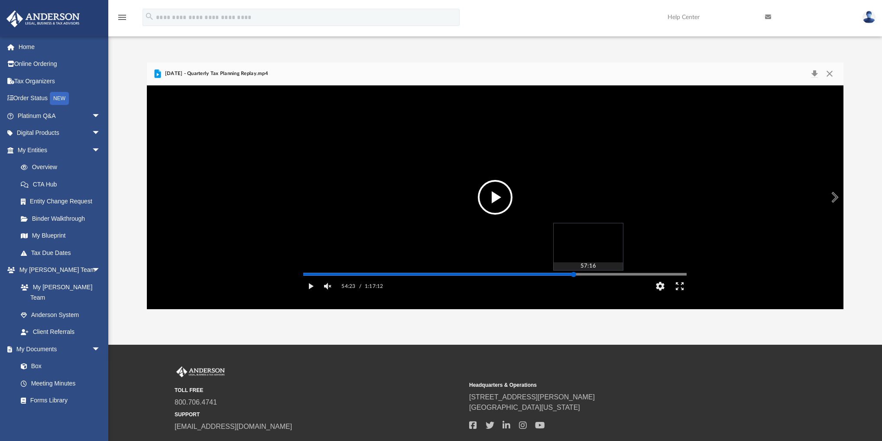
click at [588, 275] on div "Media Slider" at bounding box center [494, 273] width 383 height 1
click at [609, 275] on div "Media Slider" at bounding box center [494, 273] width 383 height 1
click at [514, 275] on div "Media Slider" at bounding box center [494, 273] width 383 height 1
click at [527, 275] on div "Media Slider" at bounding box center [494, 273] width 383 height 1
click at [538, 275] on div "Media Slider" at bounding box center [494, 273] width 383 height 1
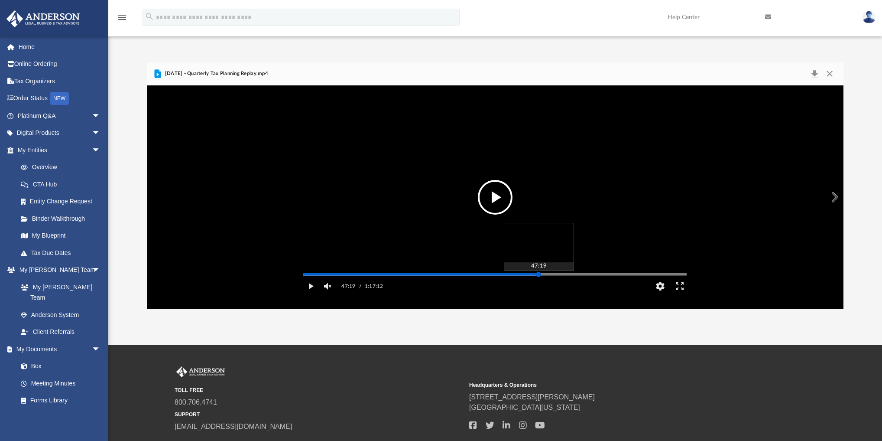
click at [536, 277] on div "Media Slider" at bounding box center [538, 274] width 5 height 5
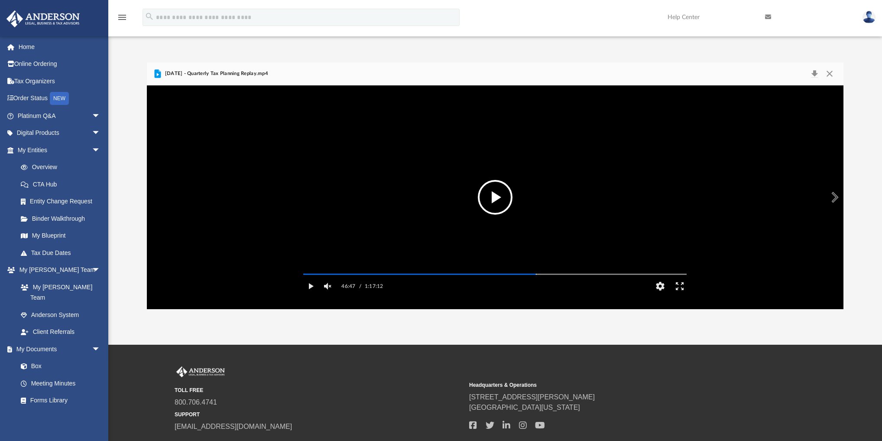
click at [495, 211] on button "File preview" at bounding box center [495, 197] width 35 height 35
click at [326, 295] on button "Unmute" at bounding box center [328, 285] width 16 height 17
click at [532, 287] on div "Autoplay Disabled Speed Normal Quality Auto Subtitles/CC Off Audio Autoplay Dis…" at bounding box center [495, 197] width 696 height 224
click at [423, 194] on video "File preview" at bounding box center [494, 197] width 397 height 199
